Goal: Information Seeking & Learning: Learn about a topic

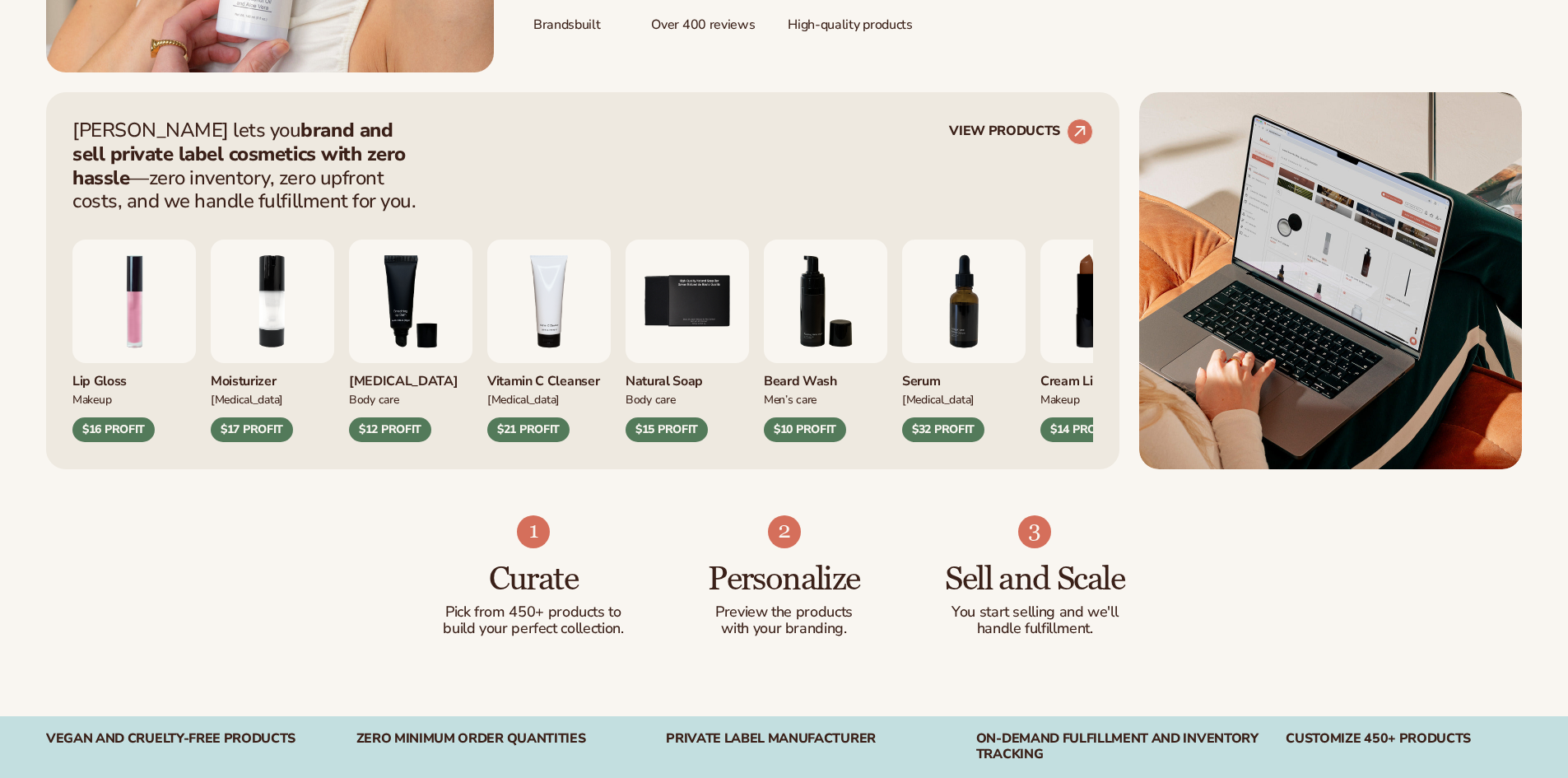
scroll to position [576, 0]
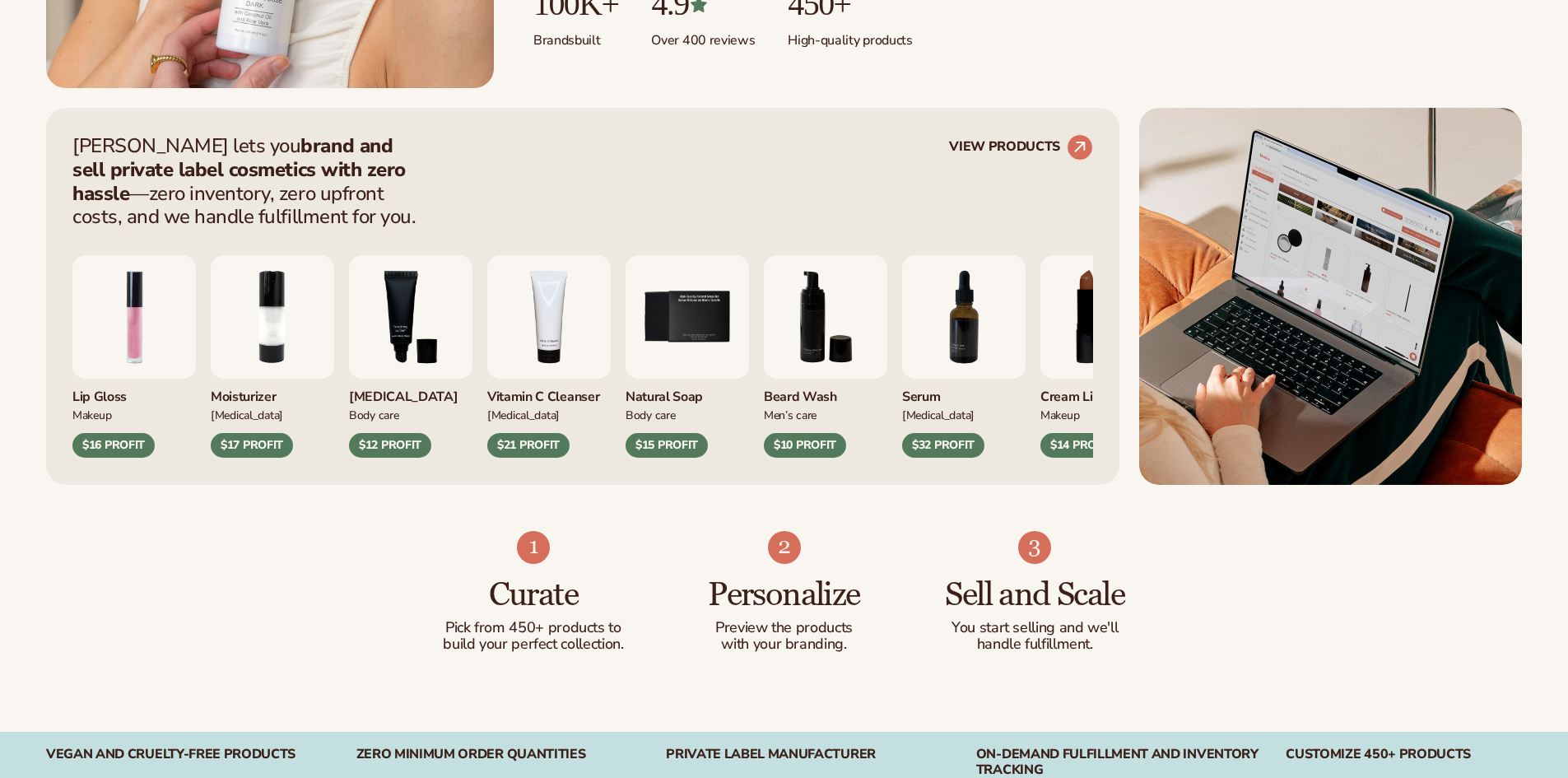
click at [614, 228] on div "Blanka lets you brand and sell private label cosmetics with zero hassle —zero i…" at bounding box center [583, 296] width 1073 height 377
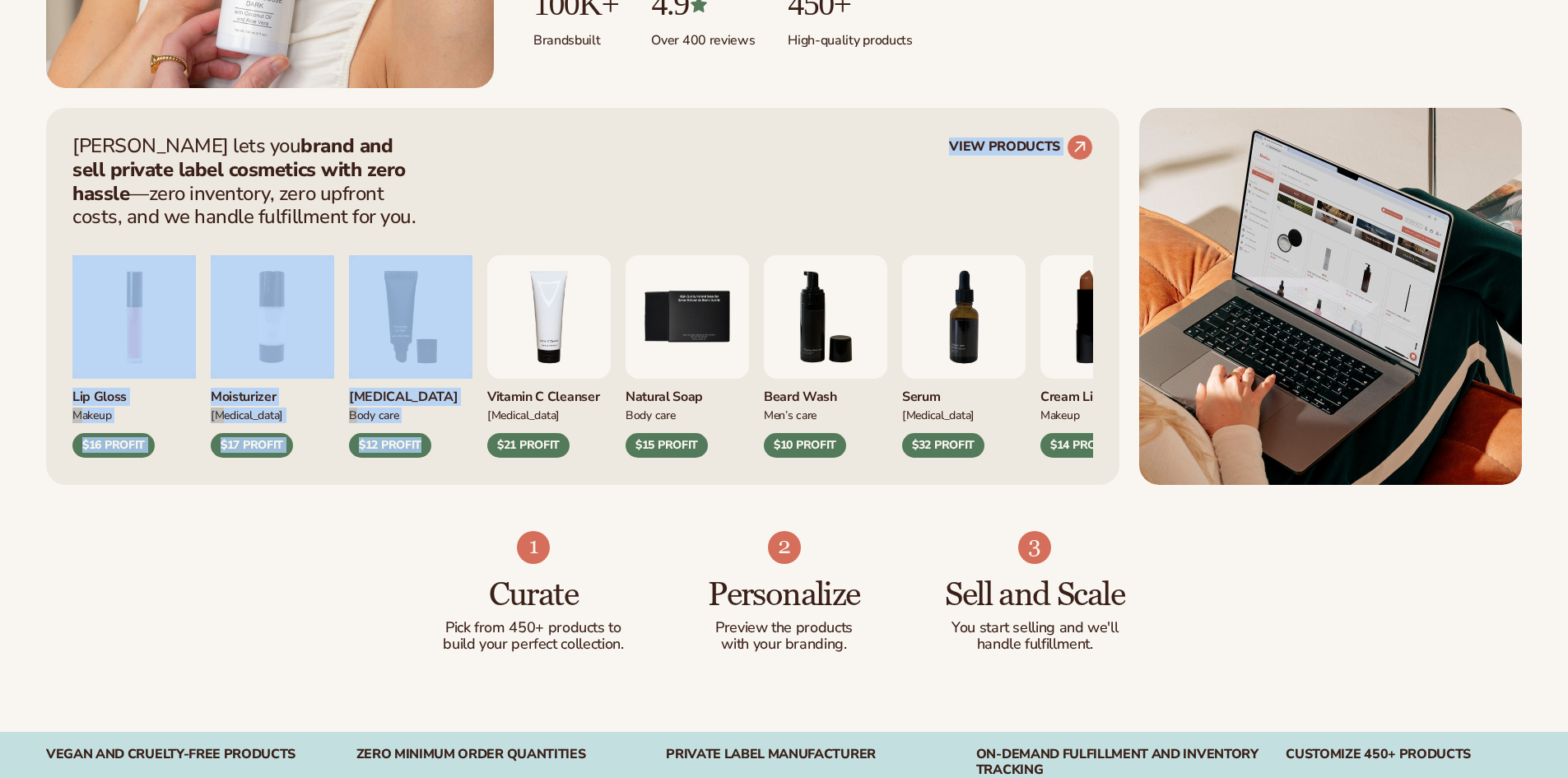
click at [612, 226] on div "Blanka lets you brand and sell private label cosmetics with zero hassle —zero i…" at bounding box center [583, 182] width 1021 height 94
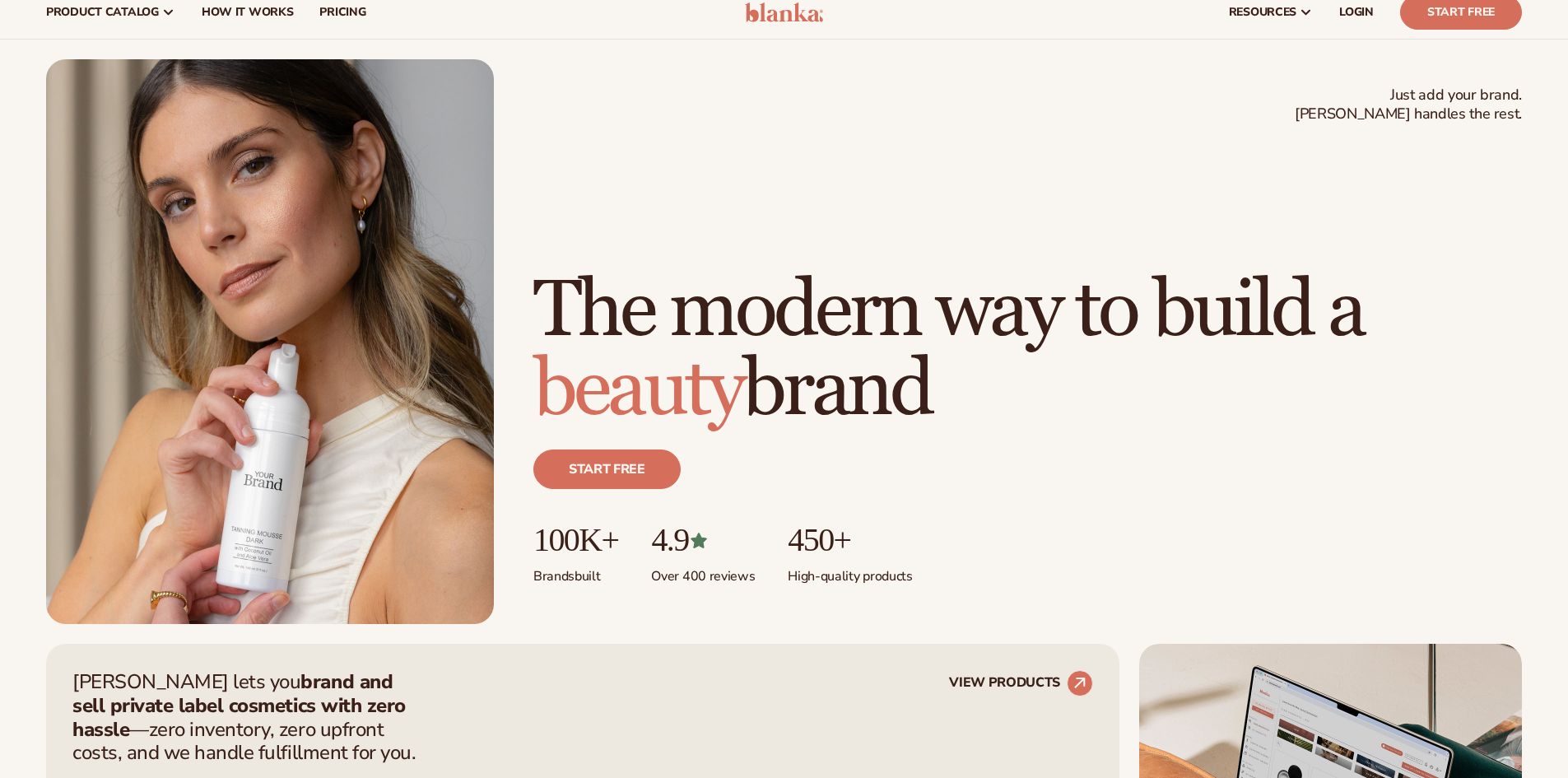
scroll to position [0, 0]
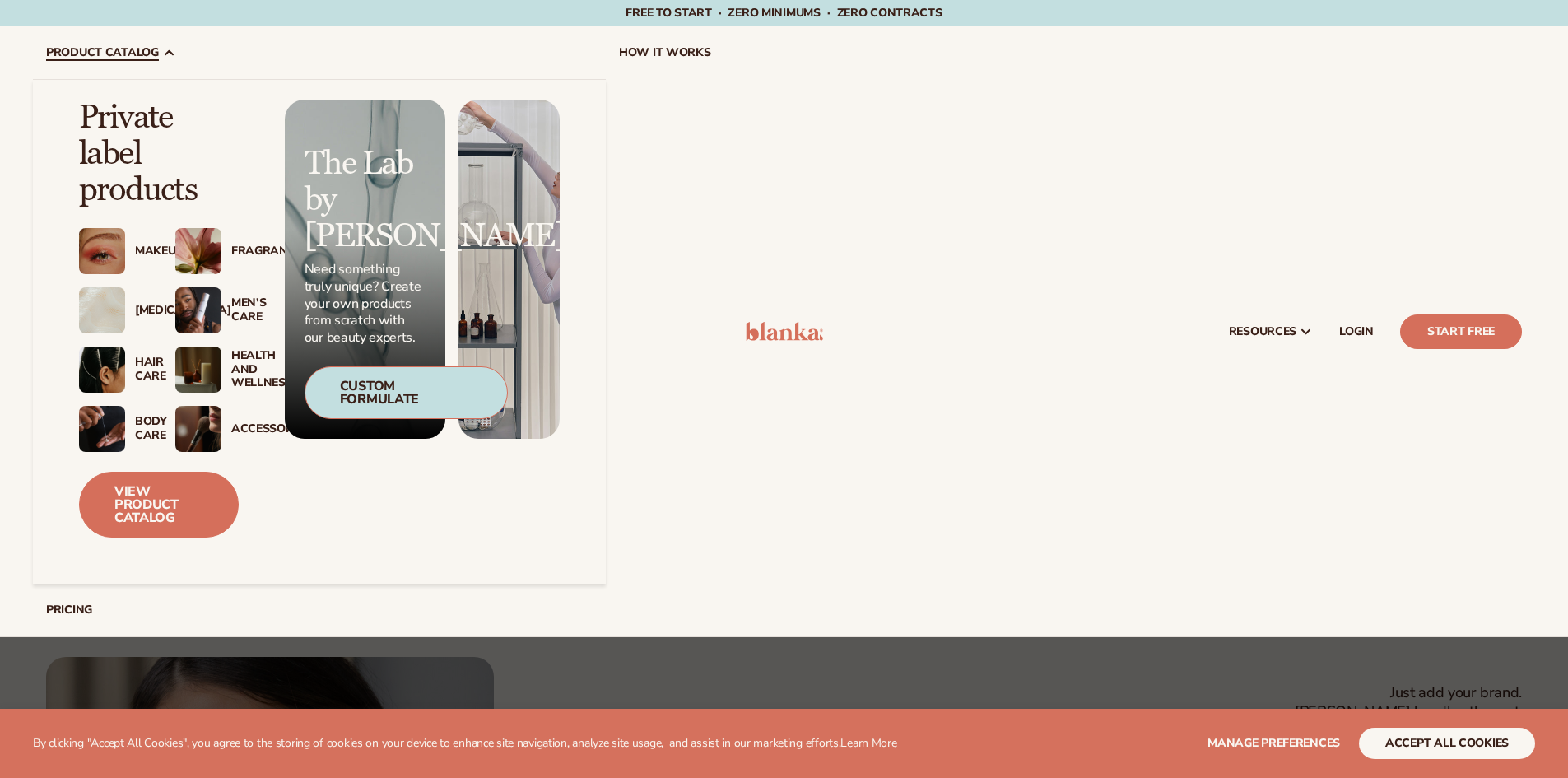
click at [227, 241] on div "Fragrance" at bounding box center [207, 251] width 64 height 46
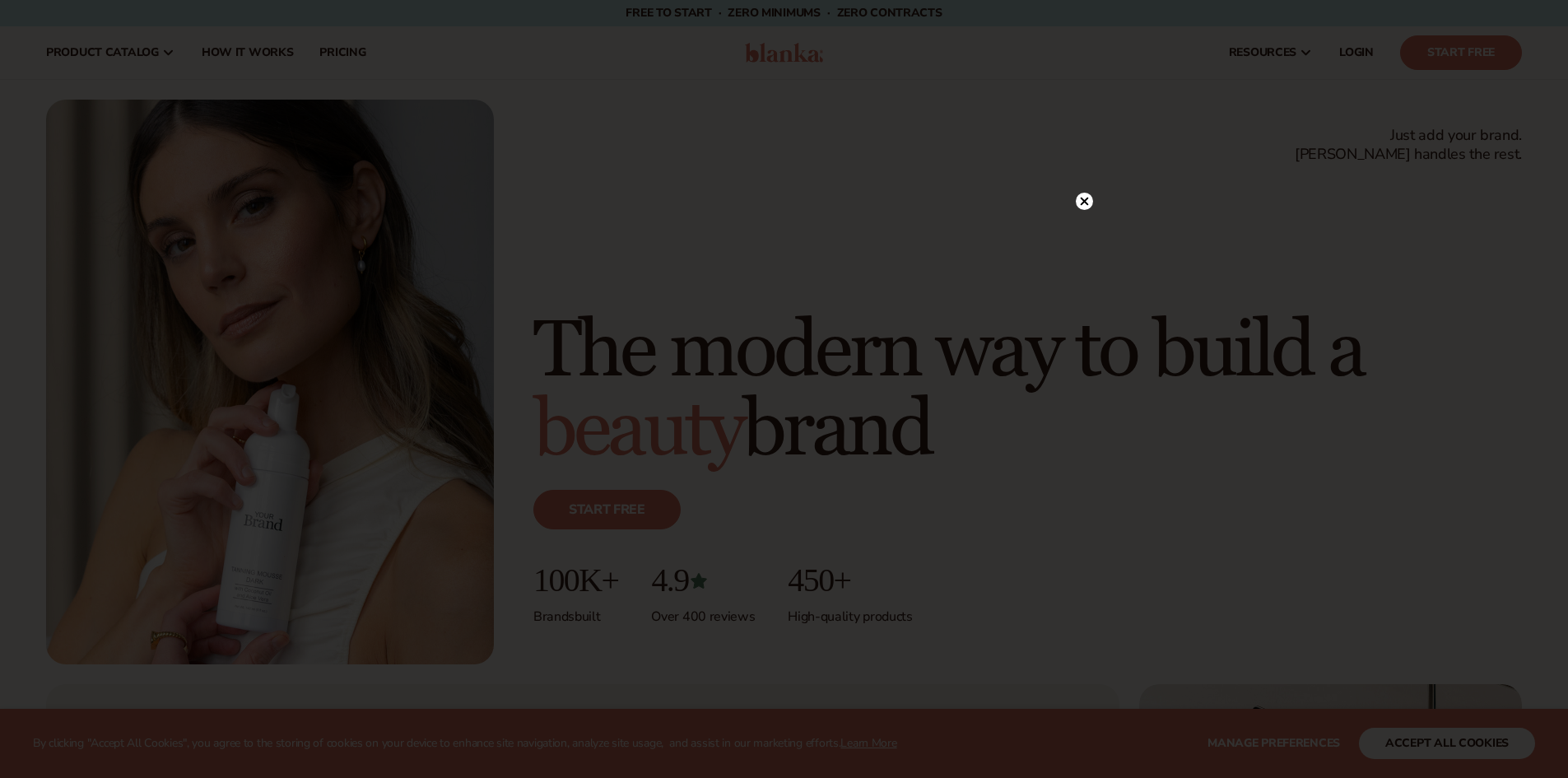
click at [1086, 193] on circle at bounding box center [1084, 201] width 17 height 17
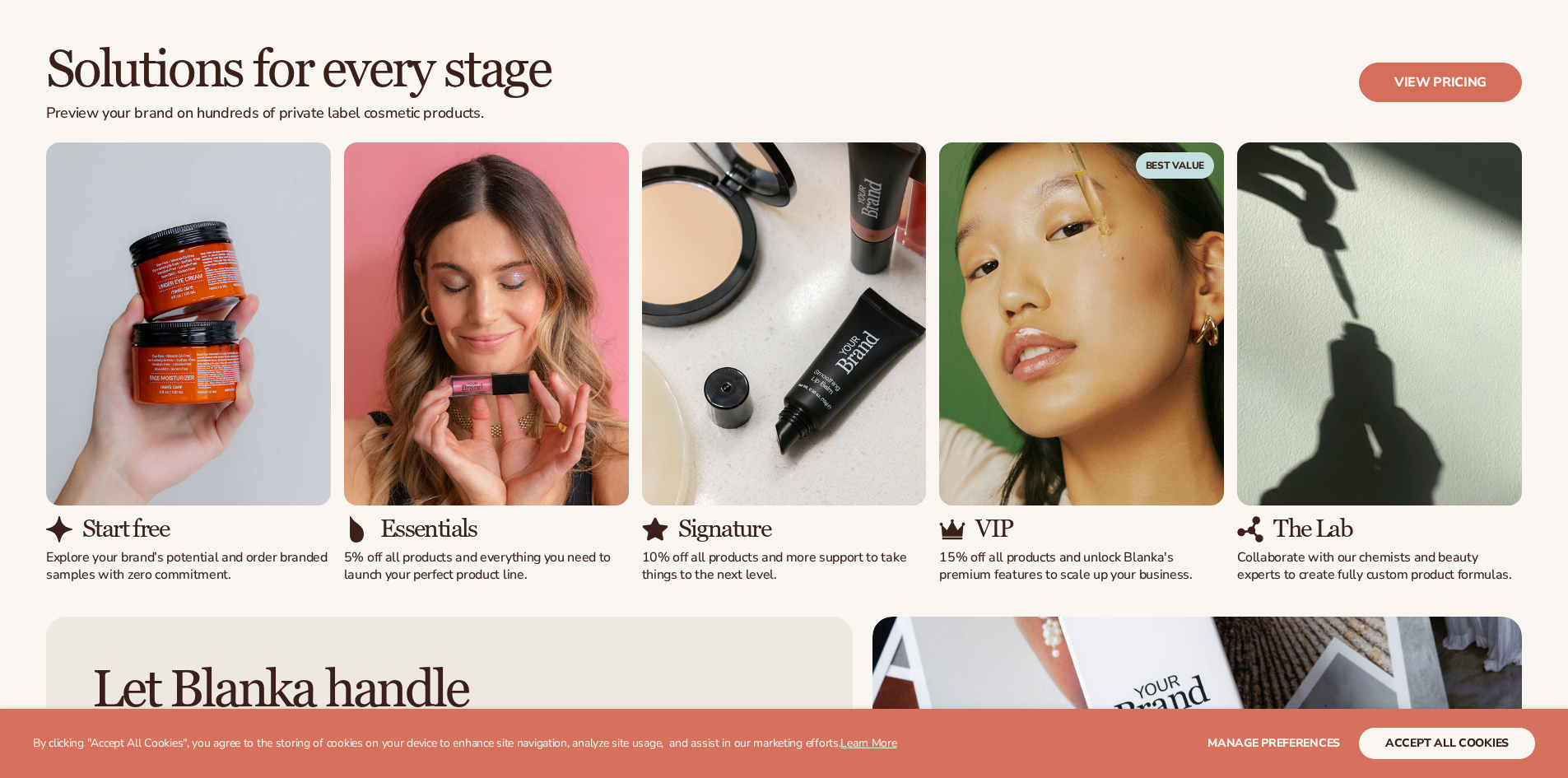
scroll to position [1812, 0]
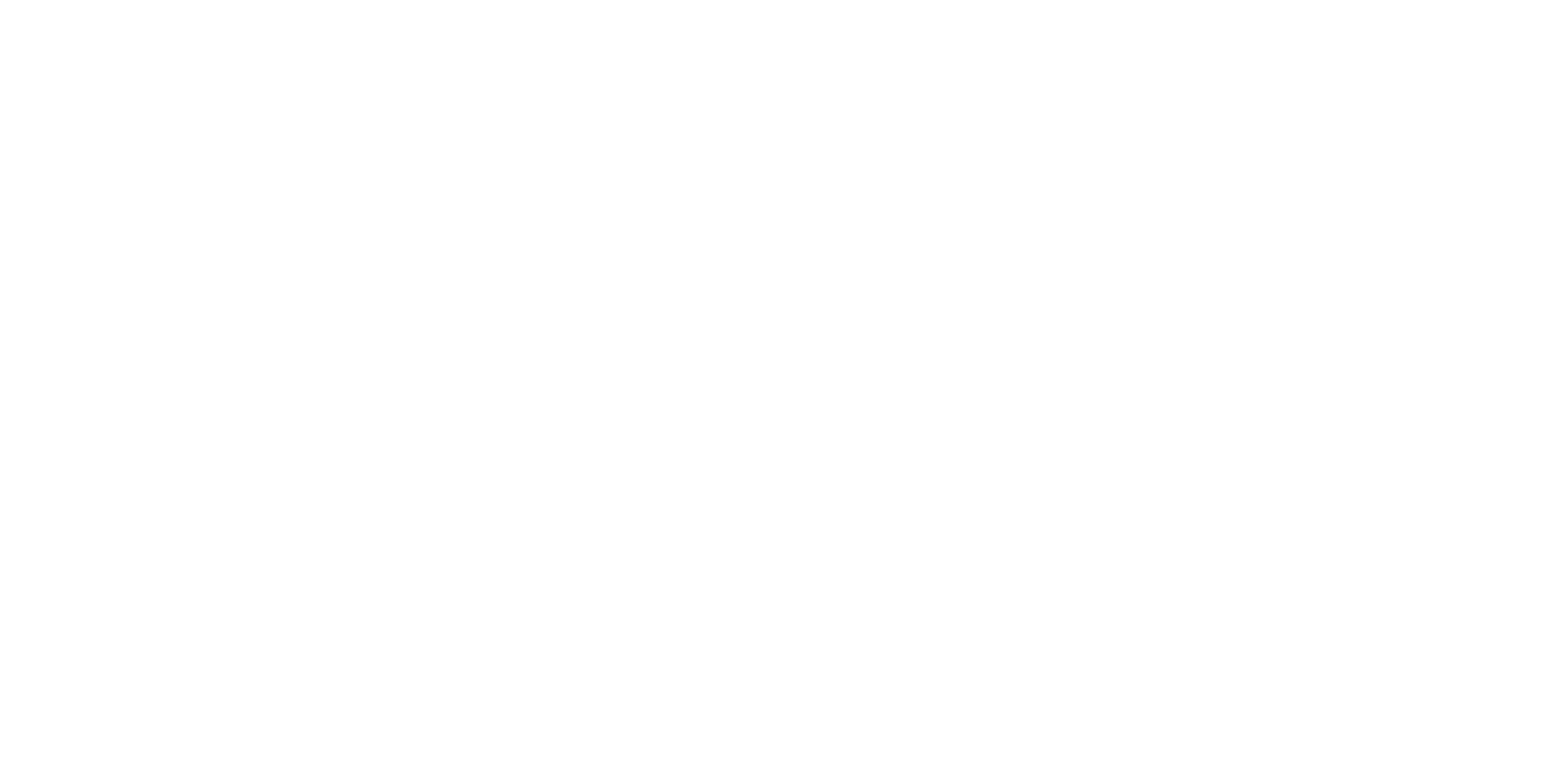
click at [0, 0] on html at bounding box center [0, 0] width 0 height 0
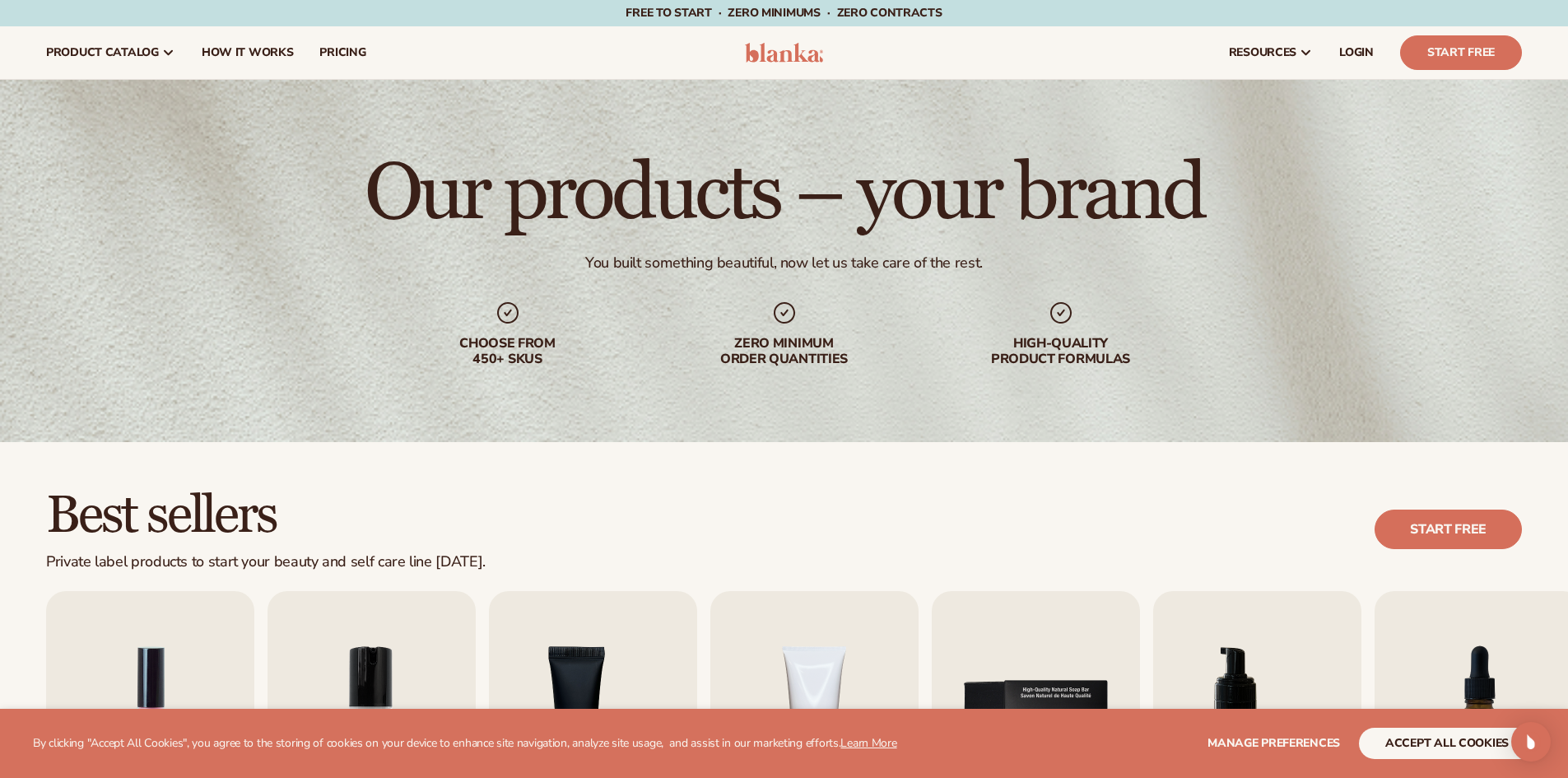
click at [761, 486] on div "Best sellers Private label products to start your beauty and self care line tod…" at bounding box center [784, 744] width 1568 height 603
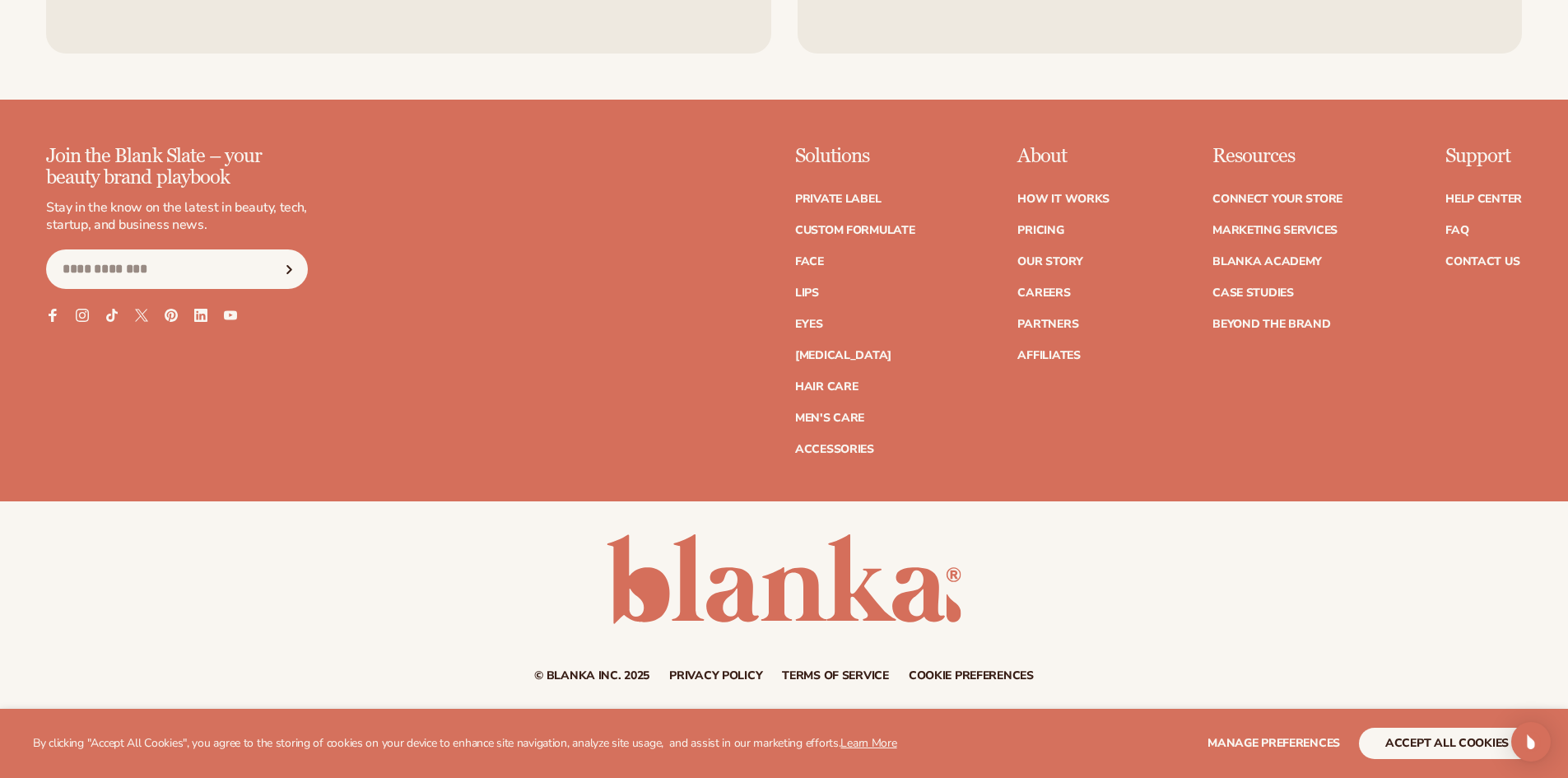
scroll to position [3227, 0]
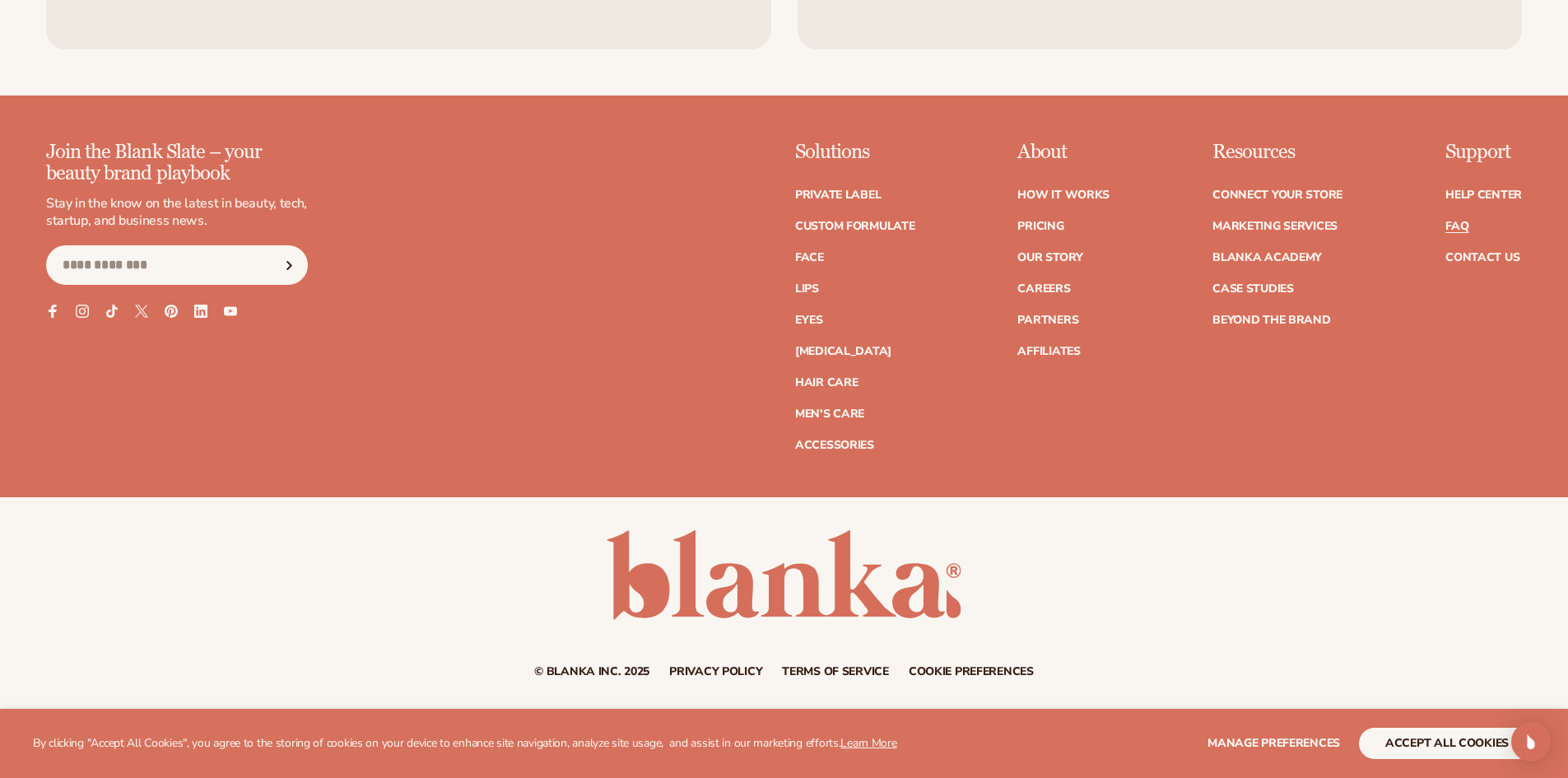
click at [1463, 221] on link "FAQ" at bounding box center [1456, 226] width 23 height 12
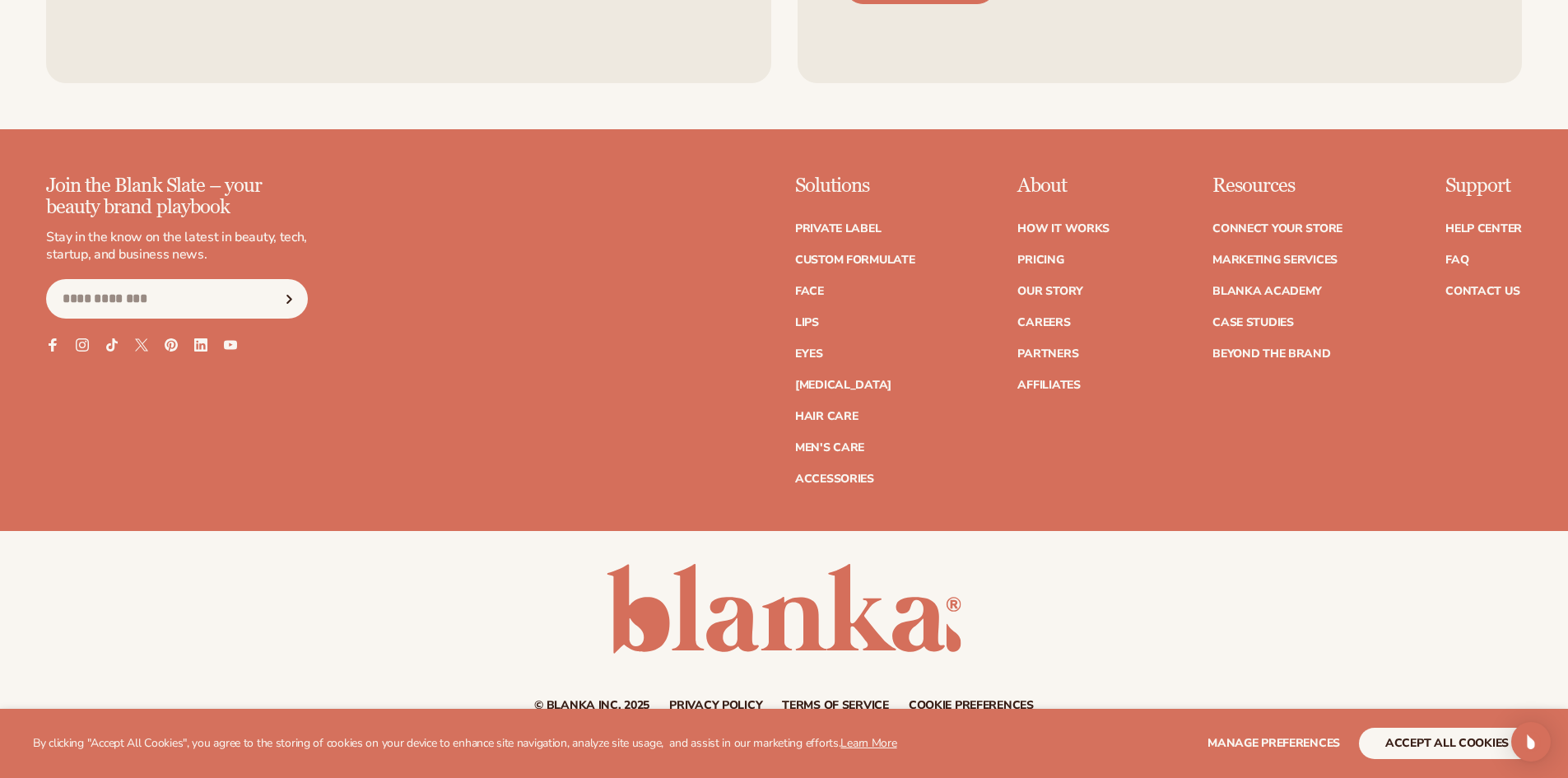
scroll to position [3212, 0]
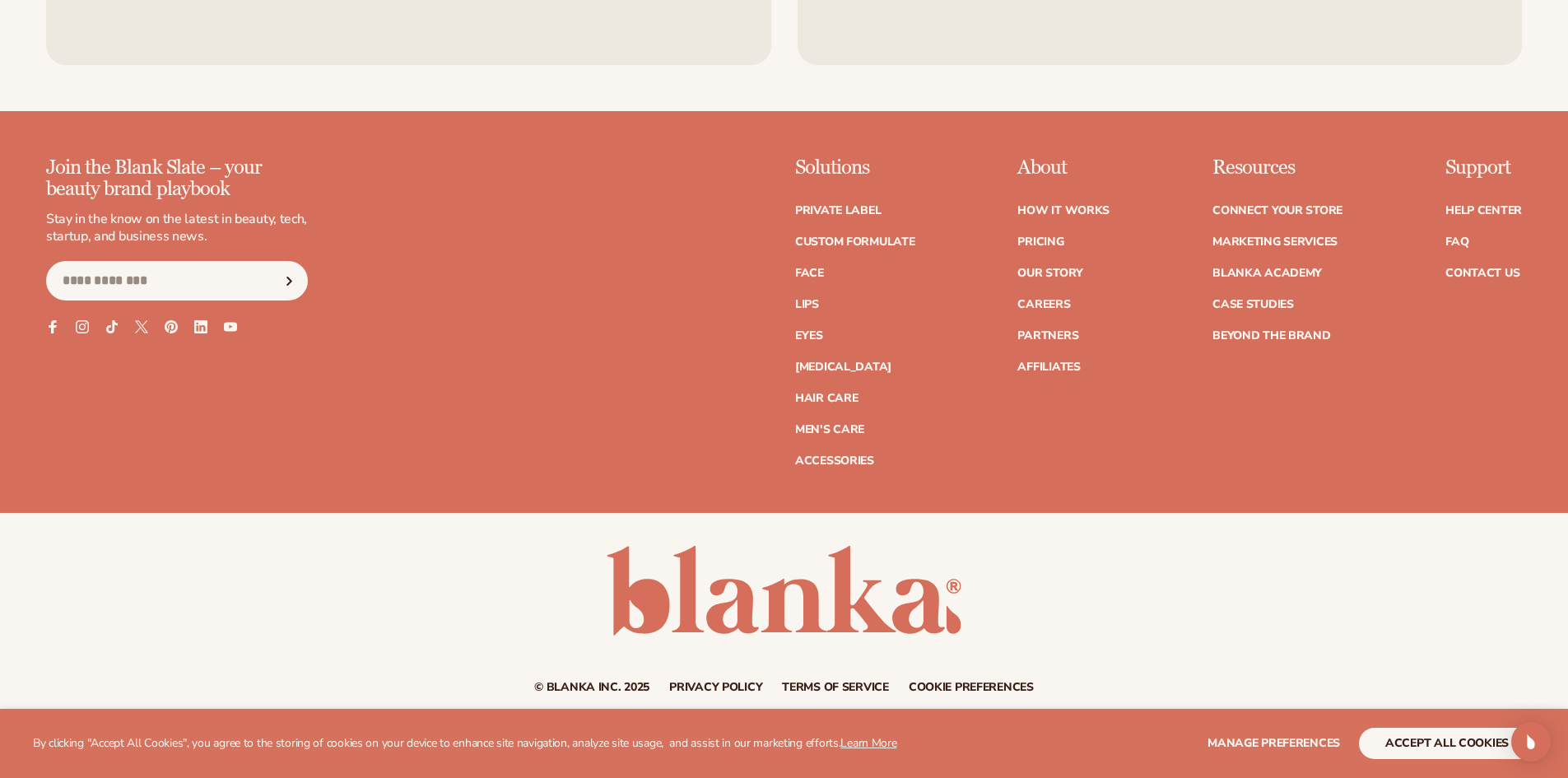
click at [1063, 264] on ul "How It Works Pricing Our Story Careers Partners Affiliates" at bounding box center [1063, 281] width 93 height 184
click at [1062, 273] on link "Our Story" at bounding box center [1050, 273] width 65 height 12
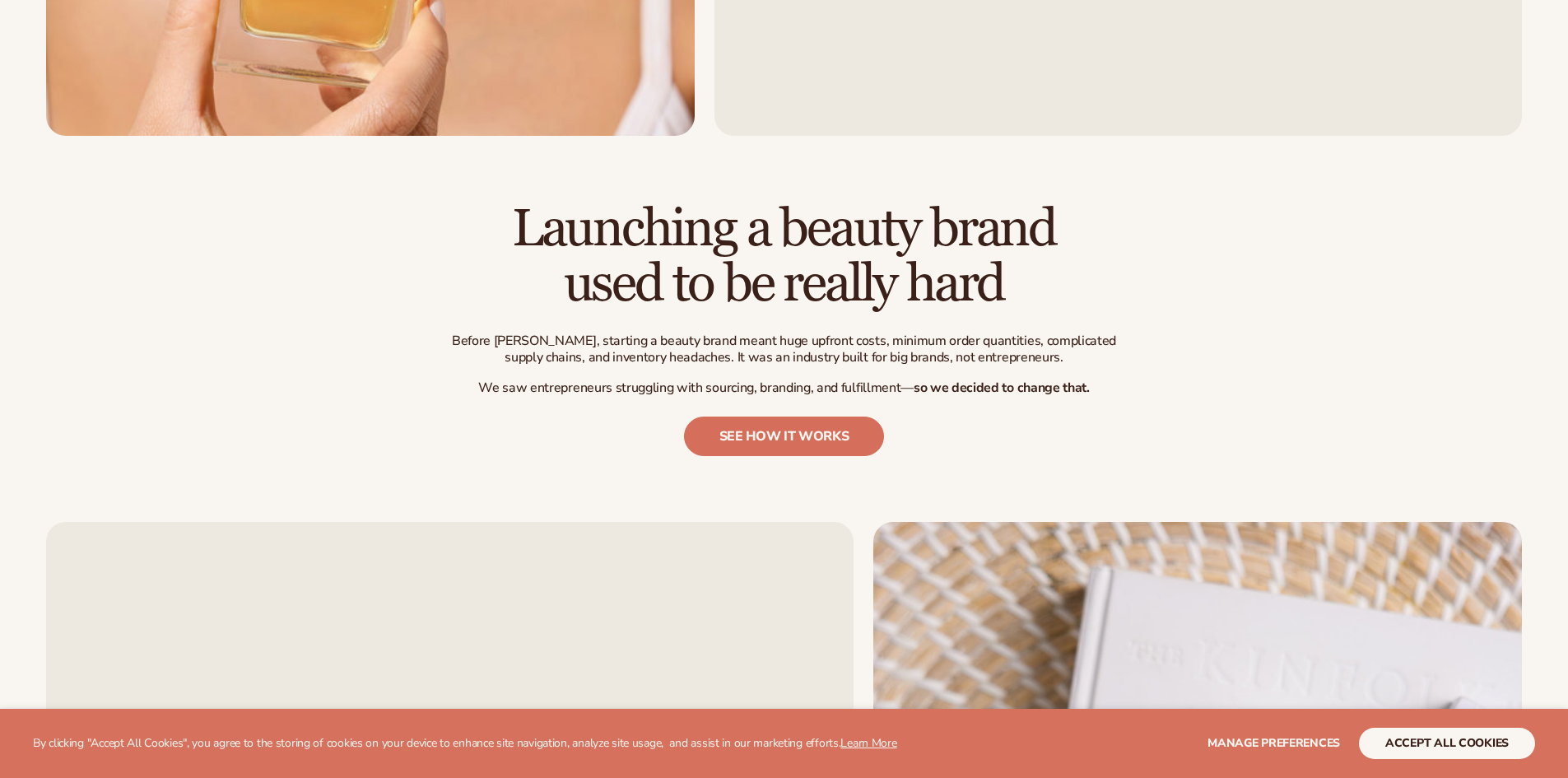
scroll to position [702, 0]
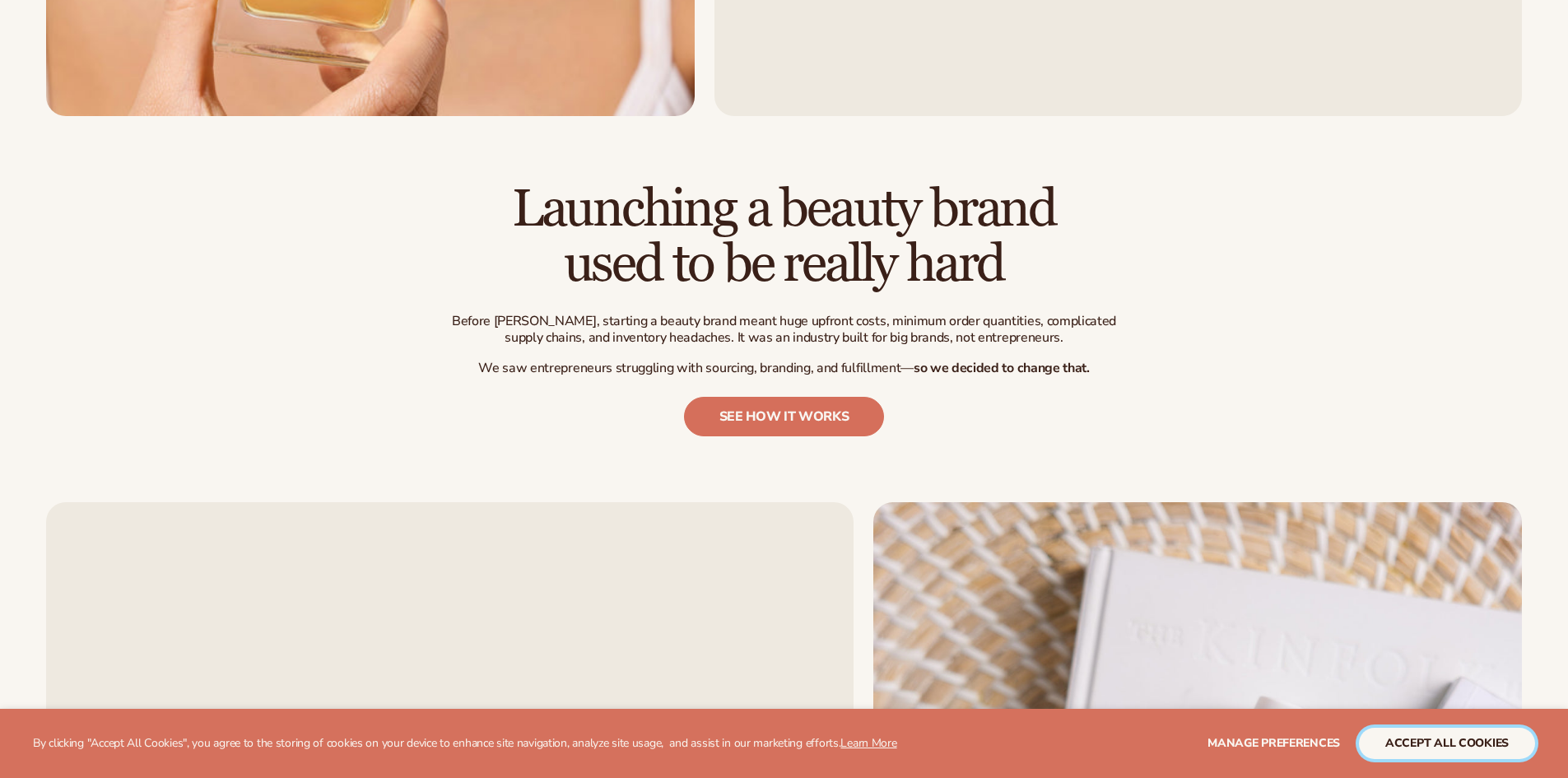
click at [1486, 751] on button "accept all cookies" at bounding box center [1447, 744] width 176 height 31
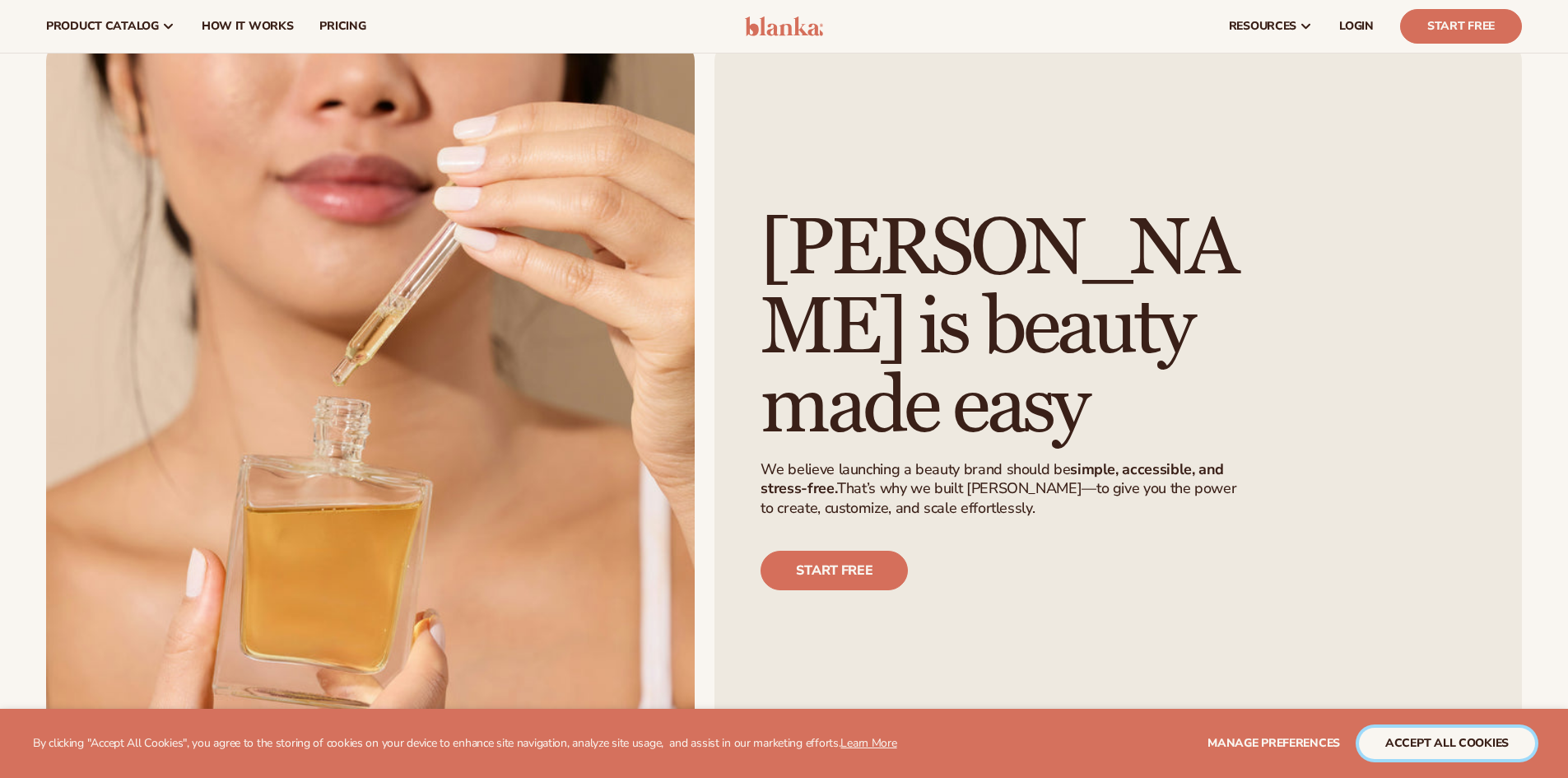
scroll to position [0, 0]
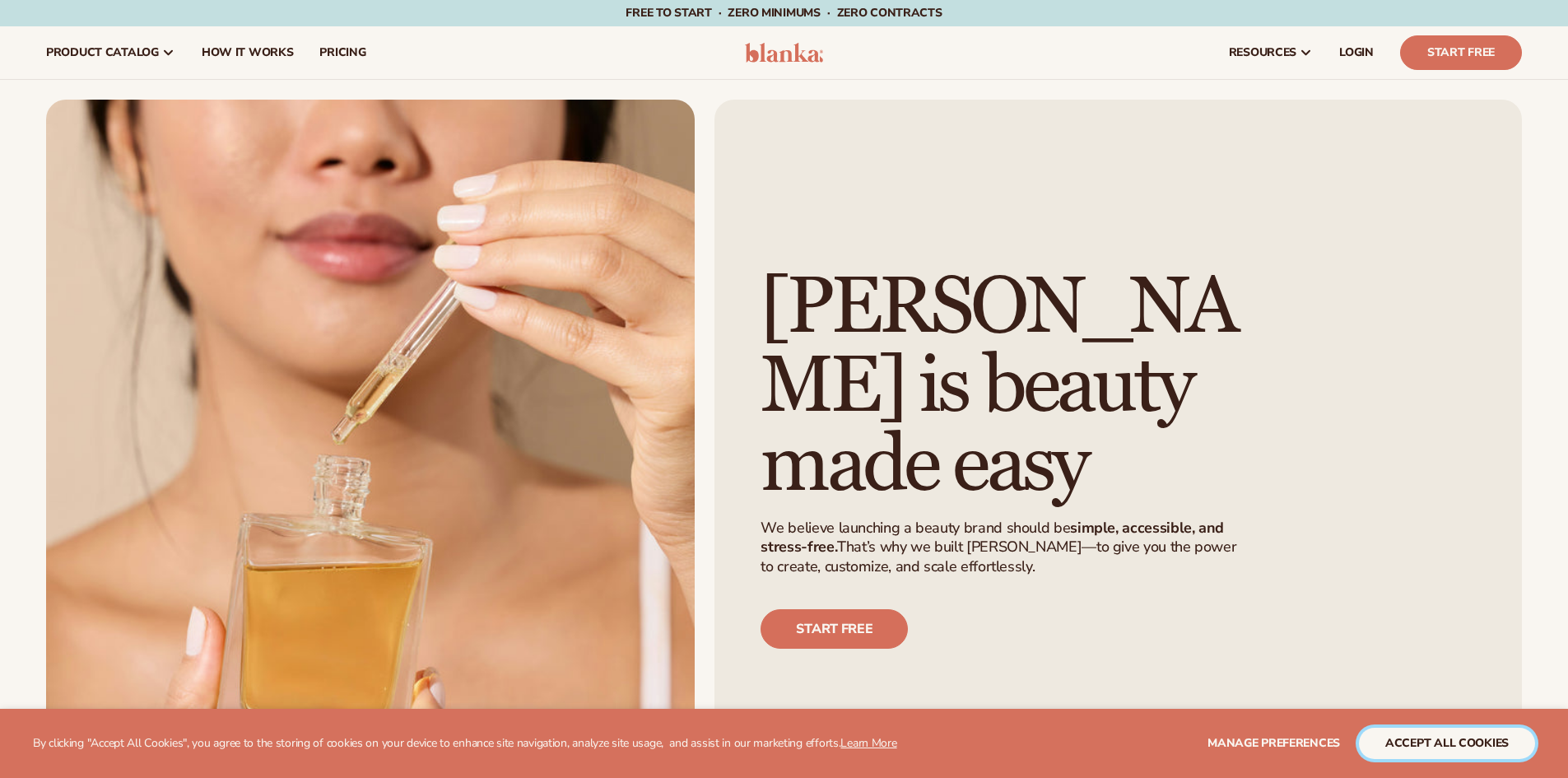
click at [1457, 748] on button "accept all cookies" at bounding box center [1447, 744] width 176 height 31
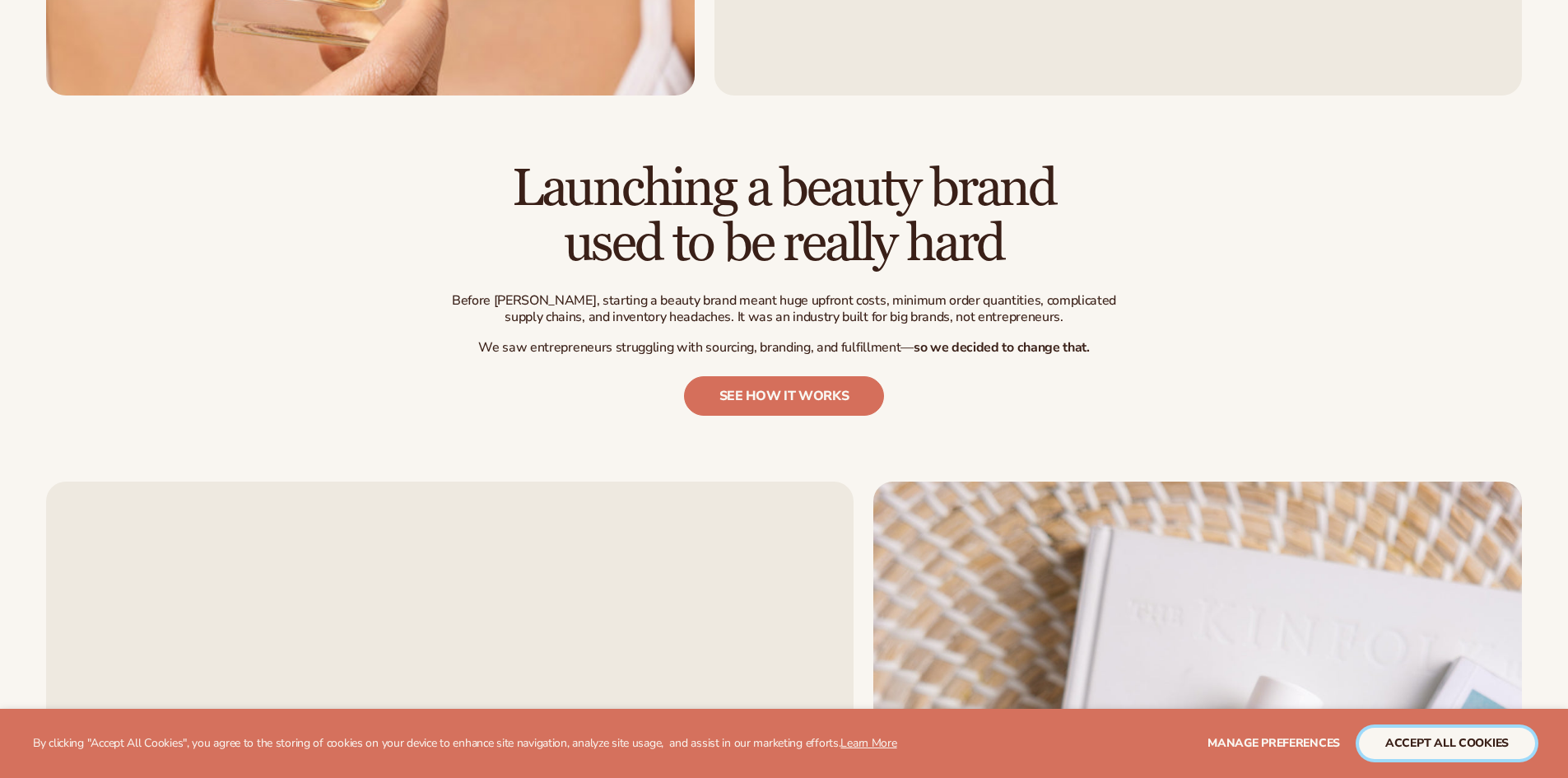
scroll to position [741, 0]
